Goal: Information Seeking & Learning: Learn about a topic

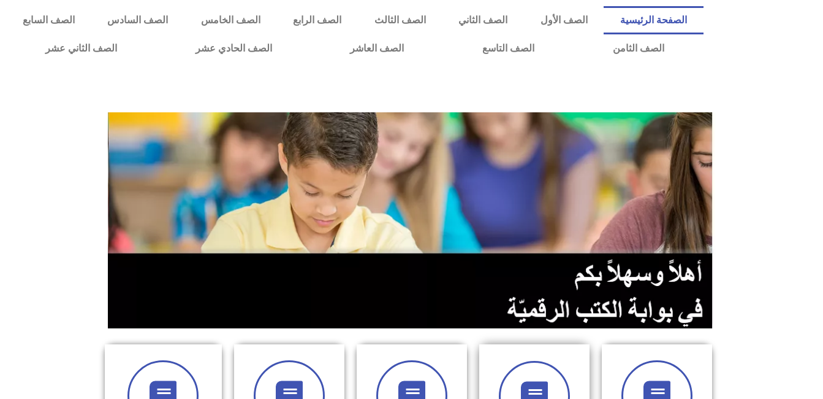
click at [509, 361] on div at bounding box center [534, 396] width 77 height 71
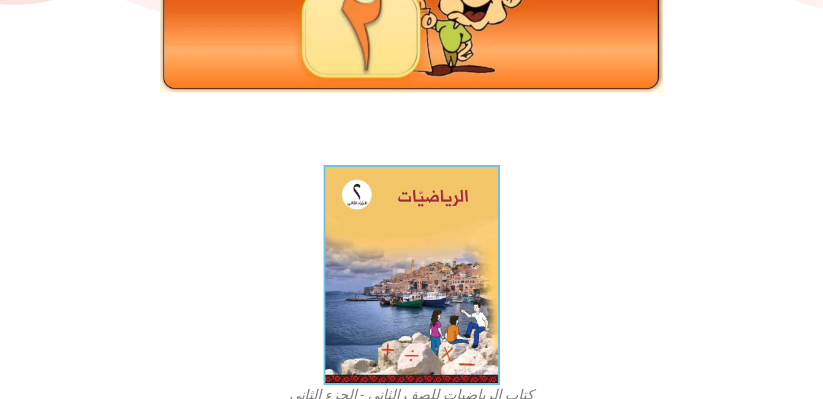
scroll to position [243, 0]
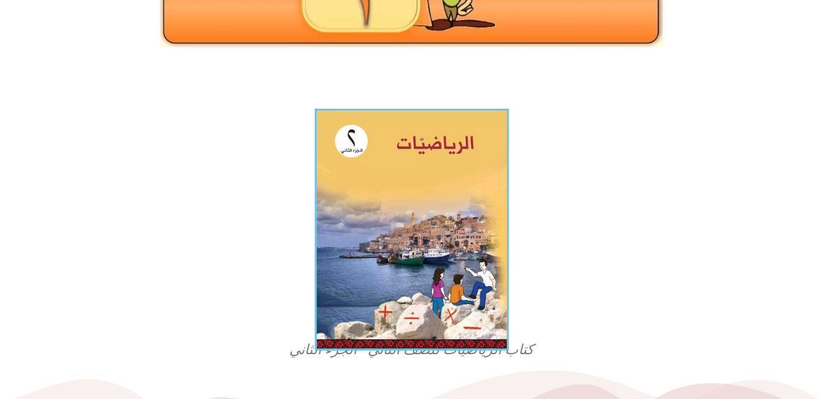
click at [414, 186] on img at bounding box center [412, 230] width 194 height 242
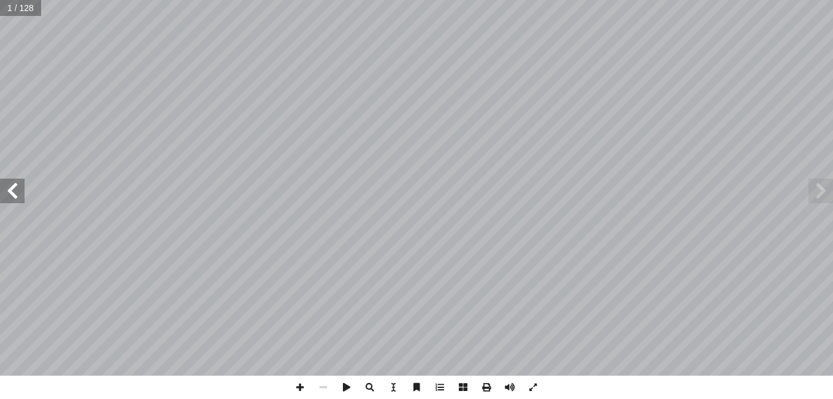
click at [18, 181] on span at bounding box center [12, 190] width 25 height 25
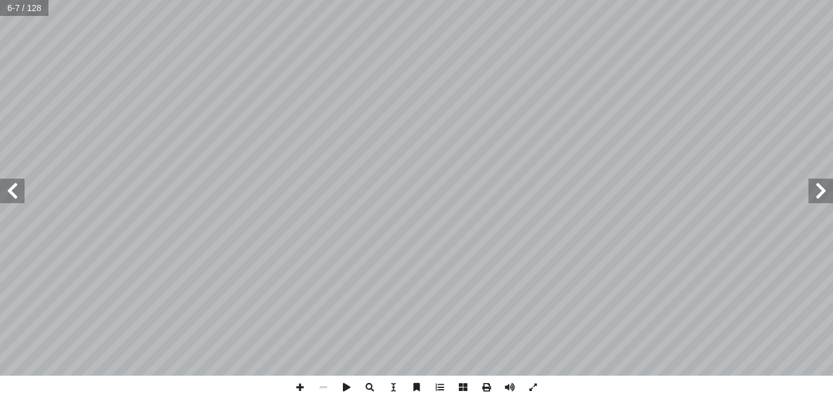
click at [18, 181] on span at bounding box center [12, 190] width 25 height 25
click at [818, 183] on span at bounding box center [820, 190] width 25 height 25
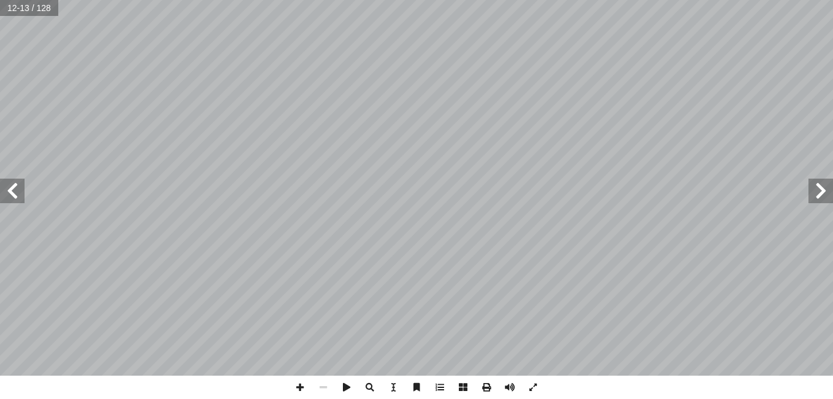
click at [818, 183] on span at bounding box center [820, 190] width 25 height 25
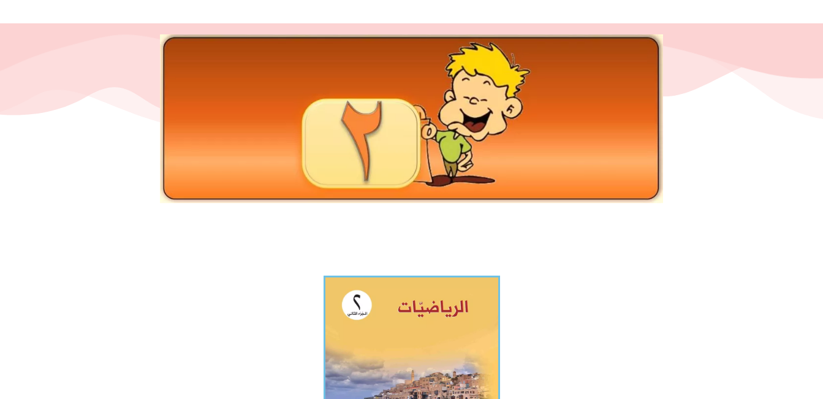
scroll to position [94, 0]
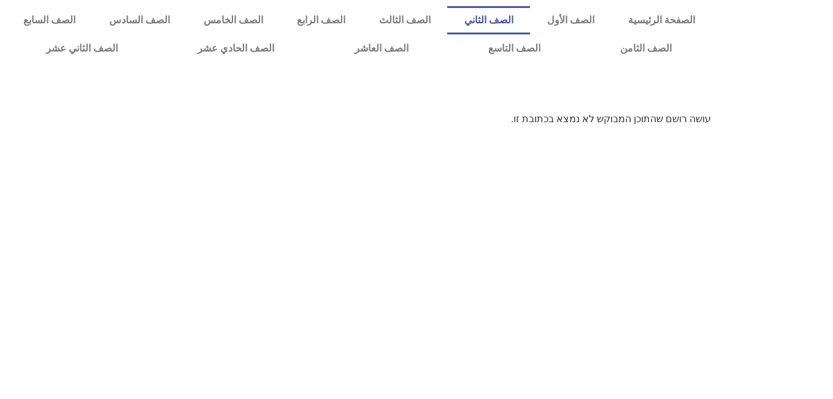
click at [530, 17] on link "الصف الثاني" at bounding box center [488, 20] width 83 height 28
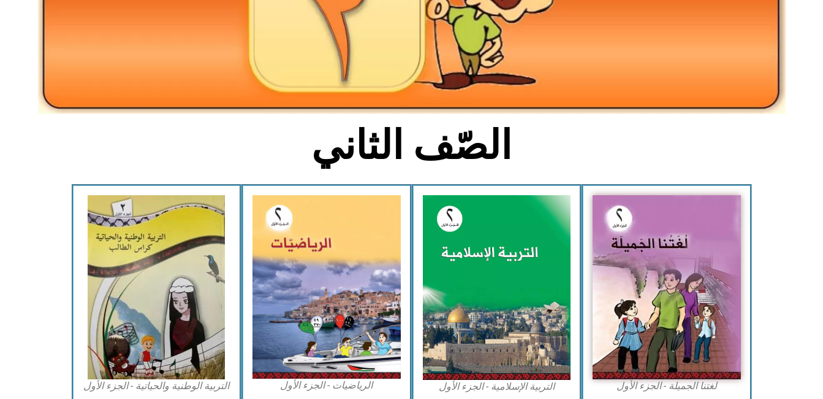
scroll to position [215, 0]
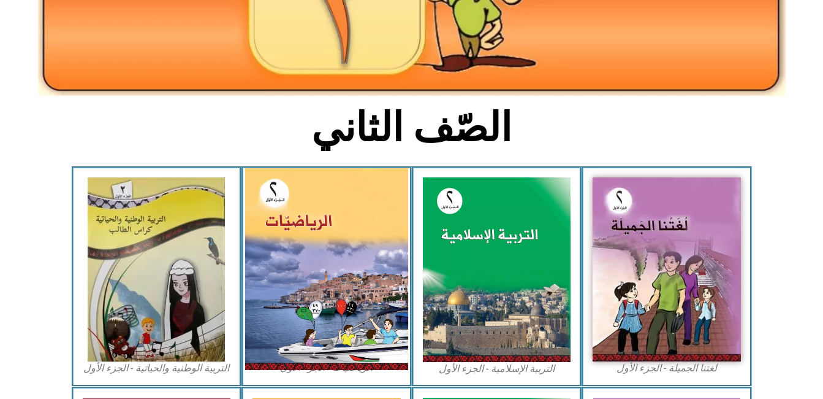
click at [289, 269] on img at bounding box center [326, 269] width 163 height 202
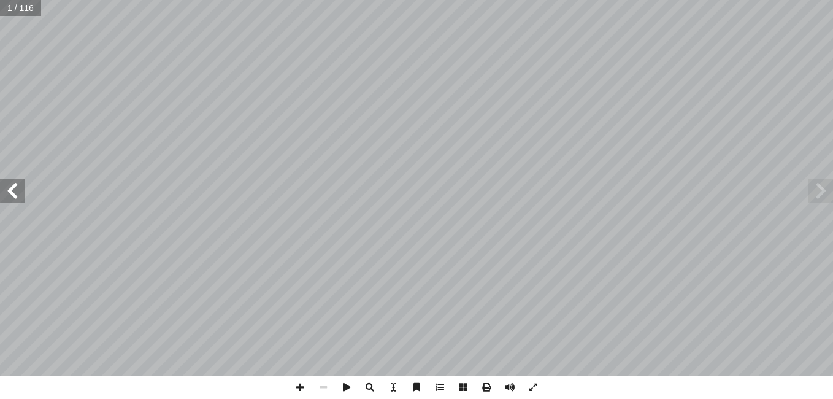
click at [12, 185] on span at bounding box center [12, 190] width 25 height 25
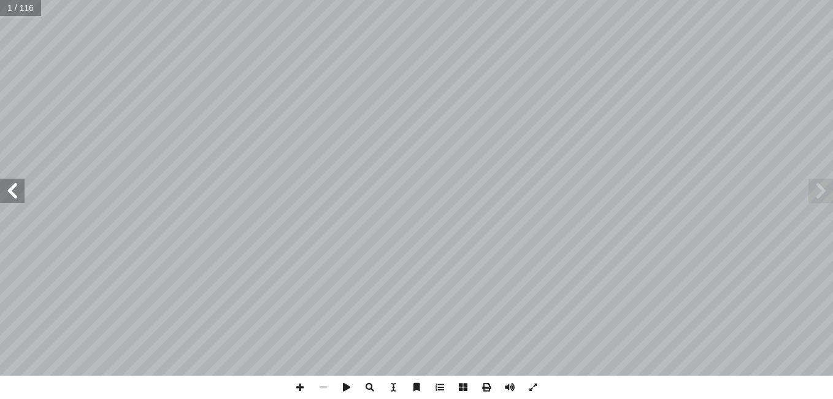
click at [12, 185] on span at bounding box center [12, 190] width 25 height 25
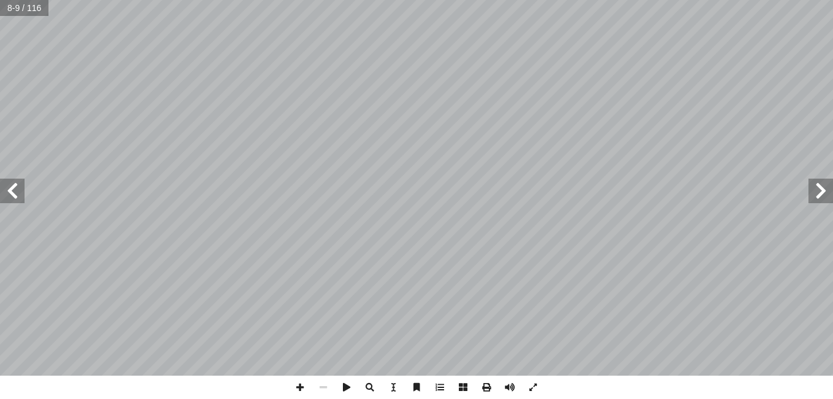
click at [12, 185] on span at bounding box center [12, 190] width 25 height 25
click at [304, 381] on span at bounding box center [299, 386] width 23 height 23
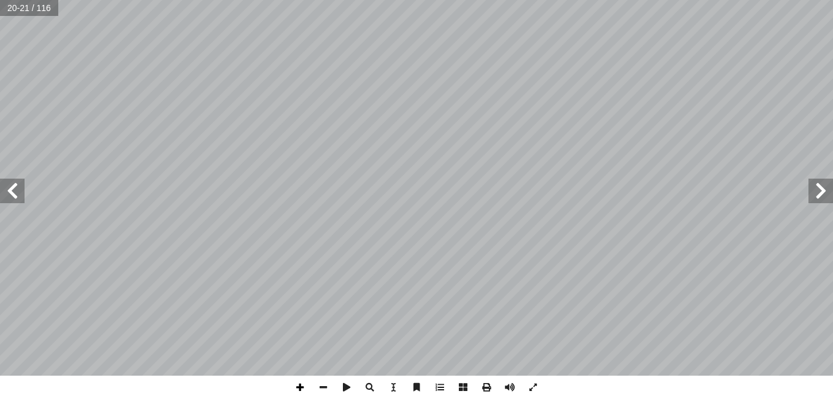
click at [297, 387] on span at bounding box center [299, 386] width 23 height 23
click at [322, 381] on span at bounding box center [322, 386] width 23 height 23
